Goal: Navigation & Orientation: Find specific page/section

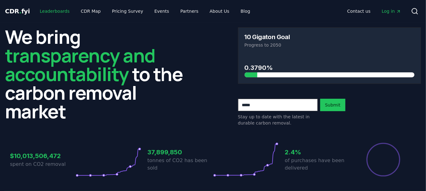
click at [47, 9] on link "Leaderboards" at bounding box center [55, 11] width 40 height 11
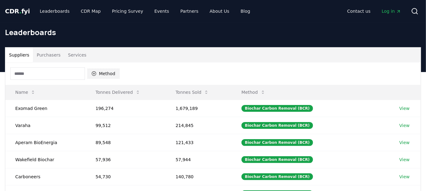
click at [102, 73] on button "Method" at bounding box center [103, 74] width 32 height 10
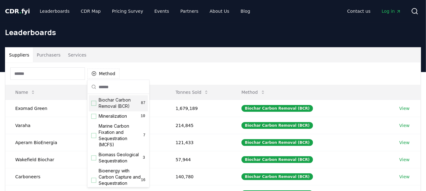
click at [97, 105] on div "Biochar Carbon Removal (BCR) 87" at bounding box center [118, 103] width 59 height 16
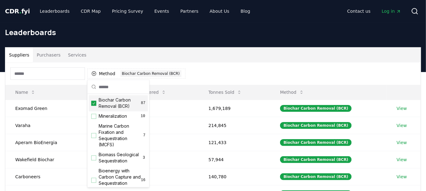
click at [235, 80] on div "Method 1 Biochar Carbon Removal (BCR)" at bounding box center [212, 74] width 415 height 22
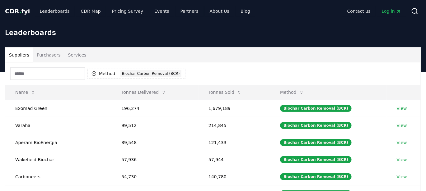
click at [64, 71] on input at bounding box center [47, 73] width 75 height 12
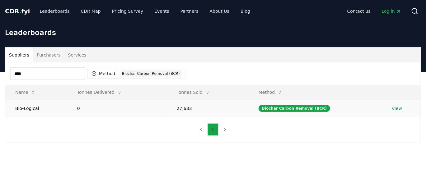
type input "****"
click at [152, 109] on td "0" at bounding box center [117, 108] width 100 height 17
click at [233, 105] on td "27,633" at bounding box center [208, 108] width 82 height 17
click at [398, 108] on link "View" at bounding box center [397, 108] width 10 height 6
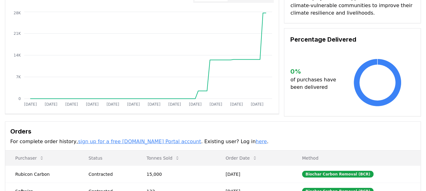
scroll to position [67, 0]
